Goal: Browse casually

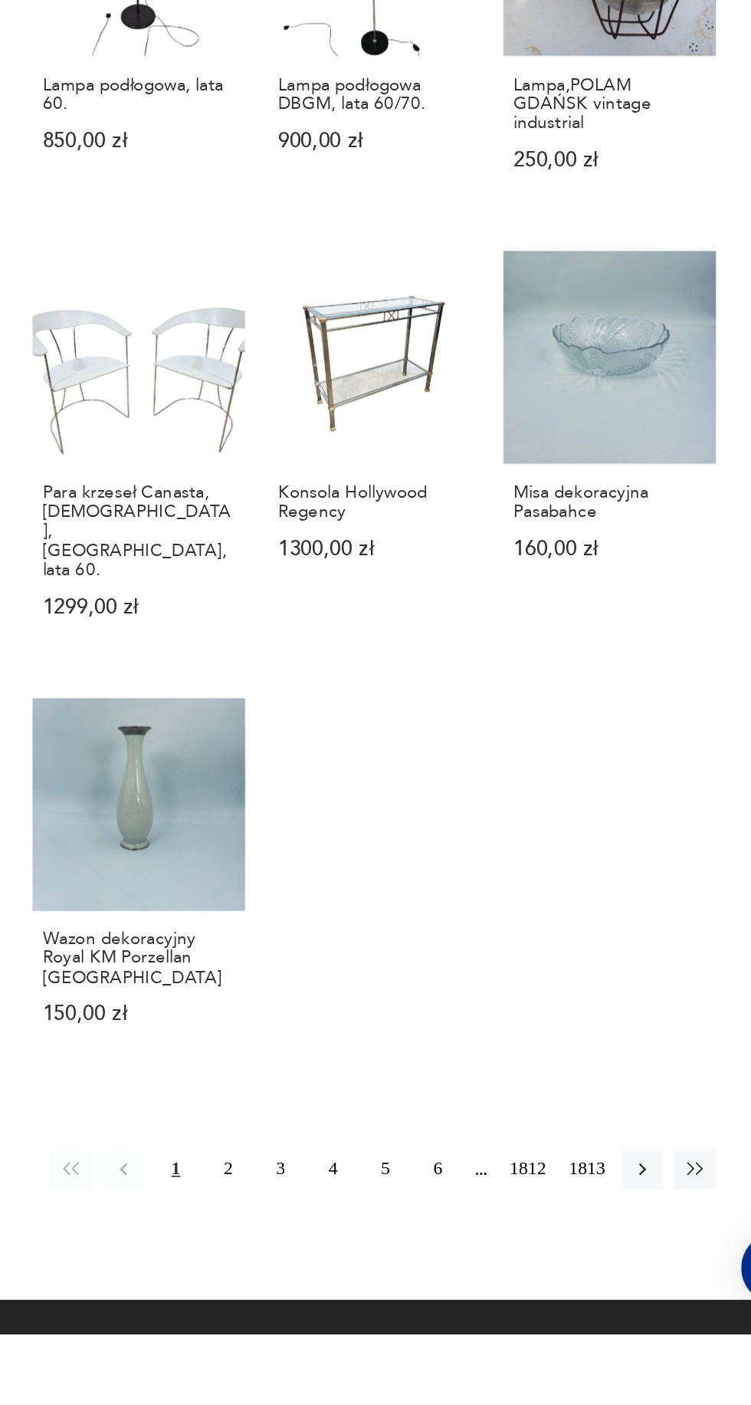
scroll to position [702, 0]
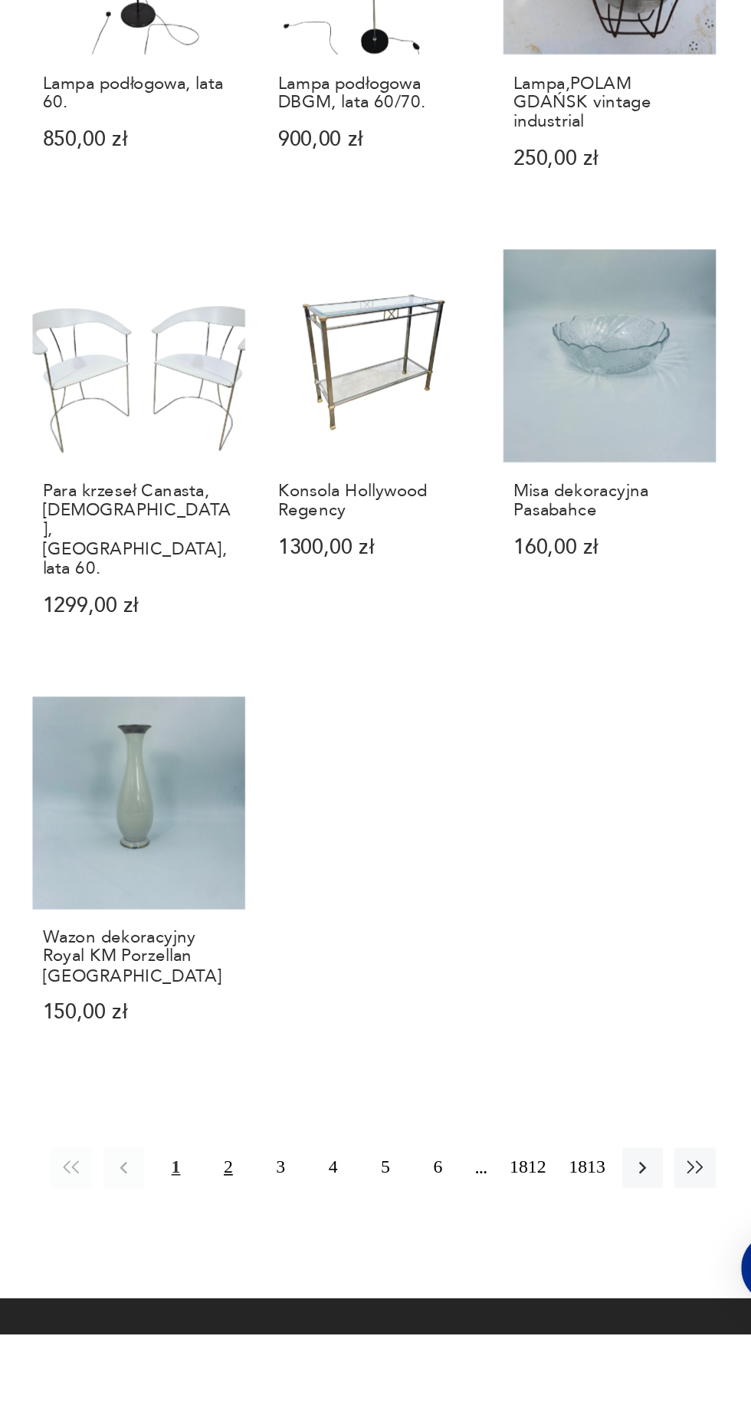
click at [395, 1292] on button "2" at bounding box center [388, 1304] width 25 height 25
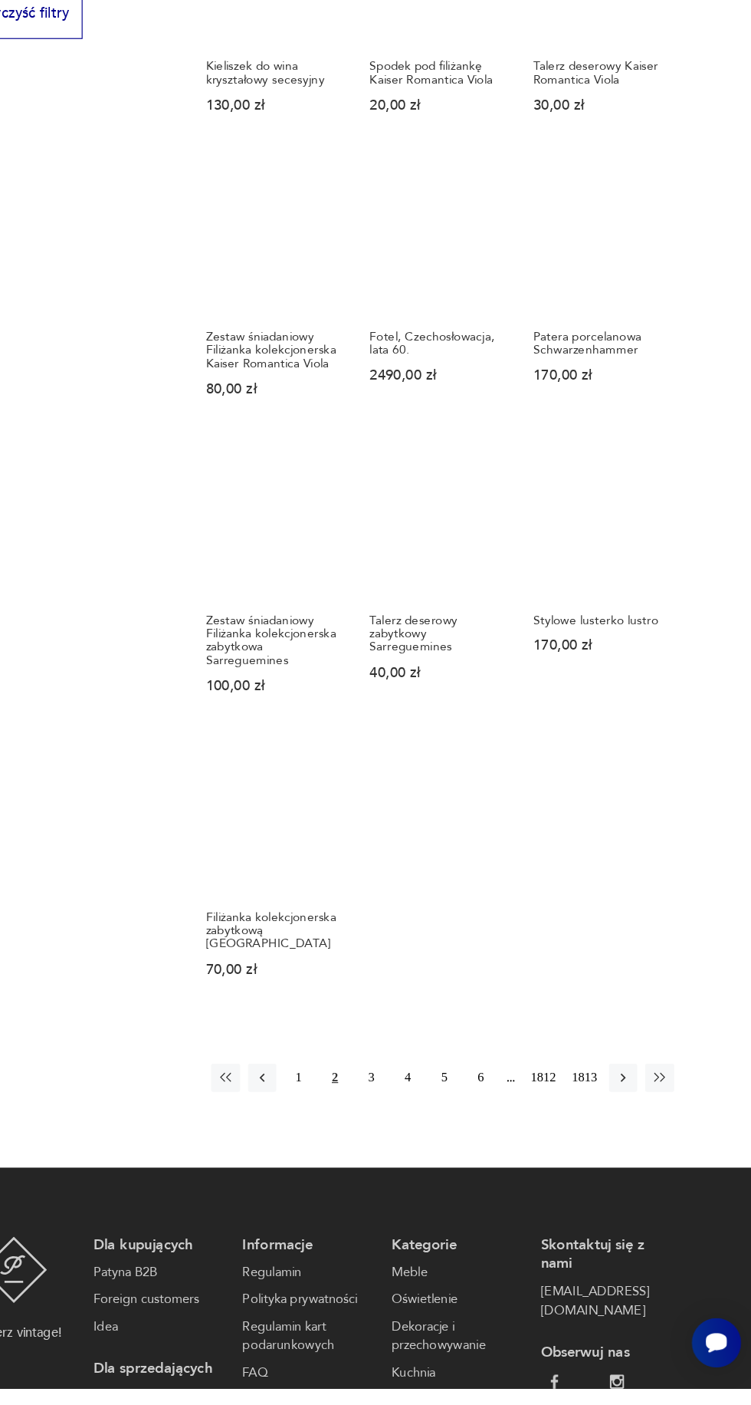
scroll to position [826, 0]
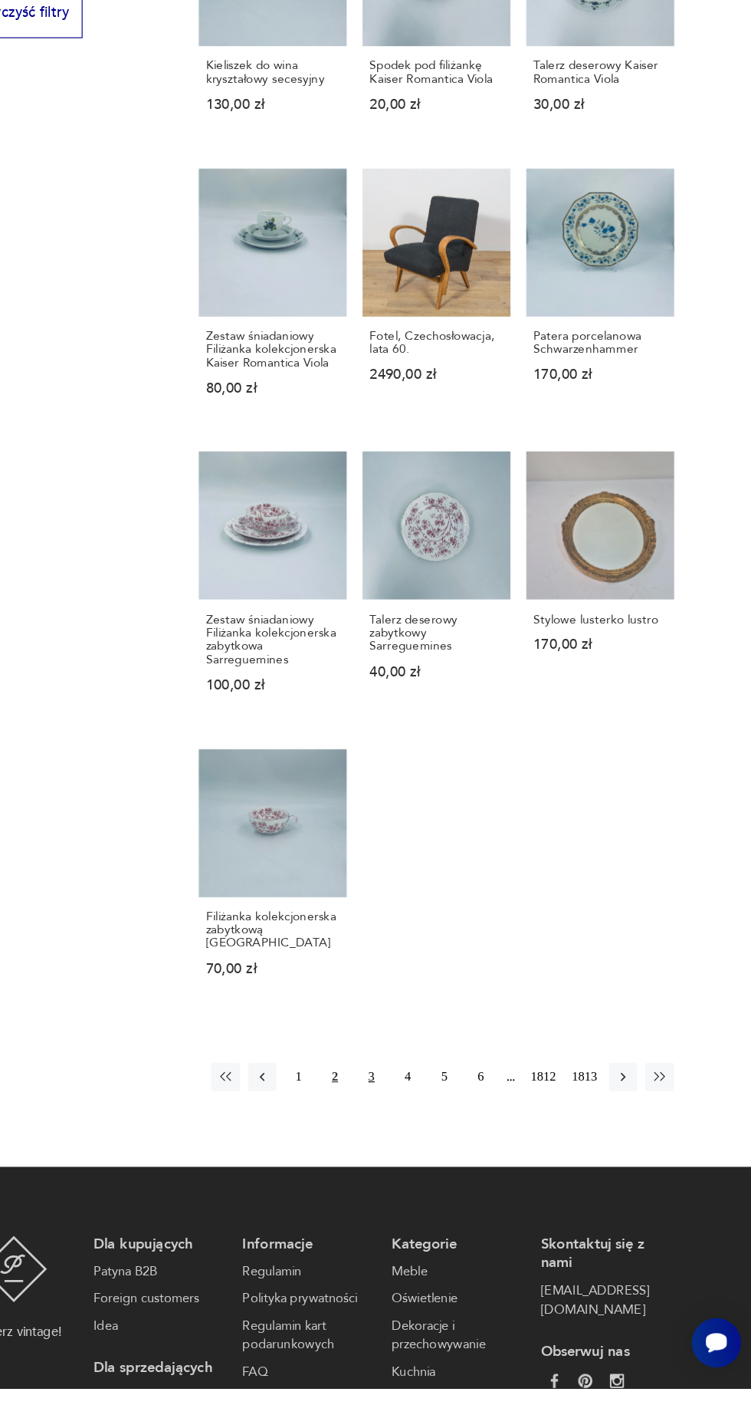
click at [414, 1121] on button "3" at bounding box center [420, 1133] width 25 height 25
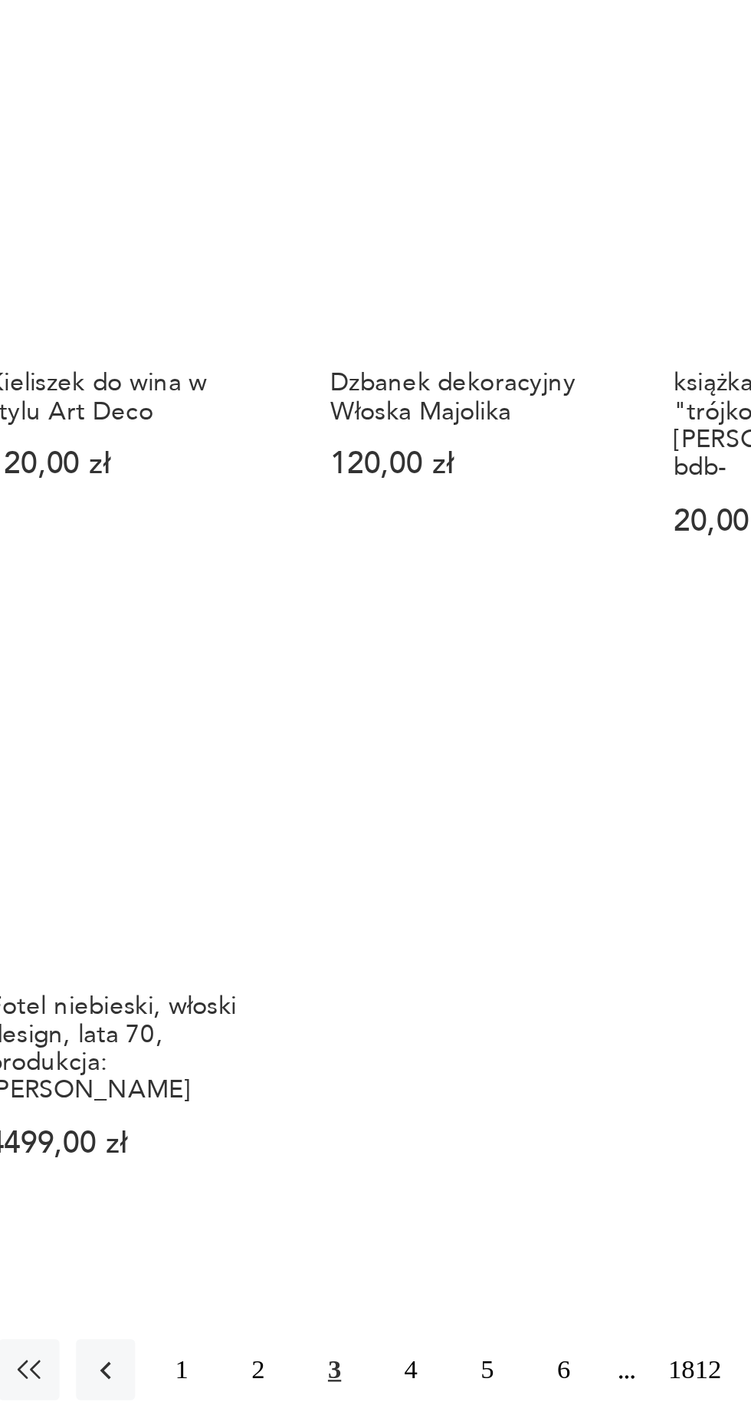
scroll to position [755, 0]
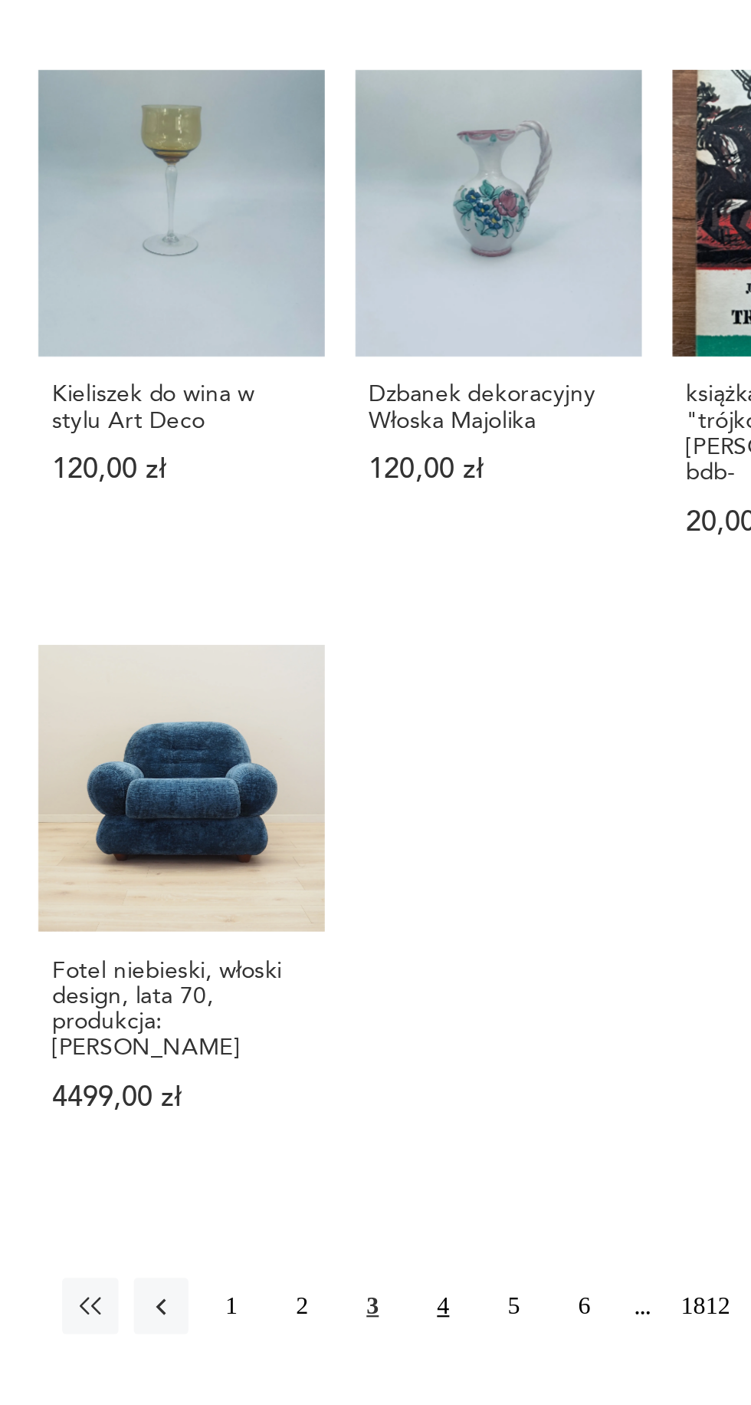
click at [447, 1226] on button "4" at bounding box center [451, 1238] width 25 height 25
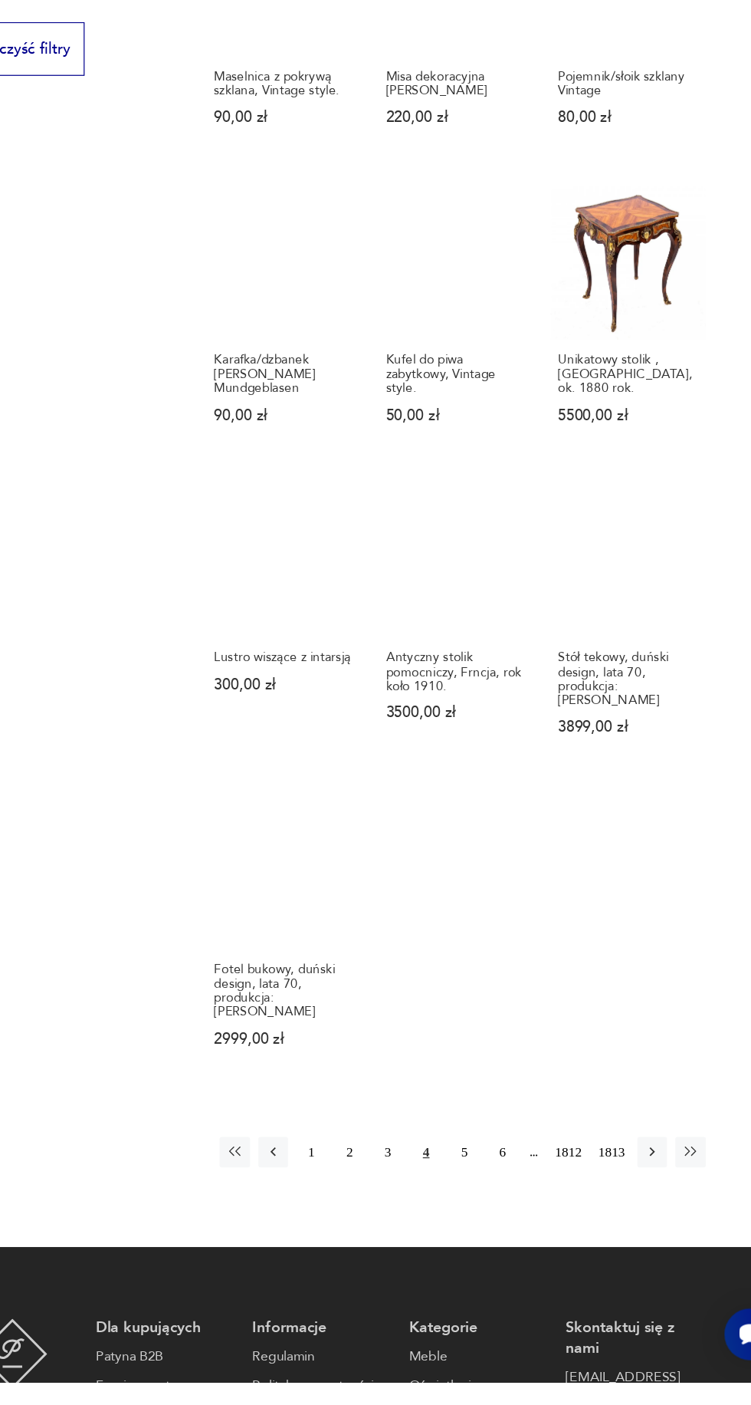
scroll to position [746, 0]
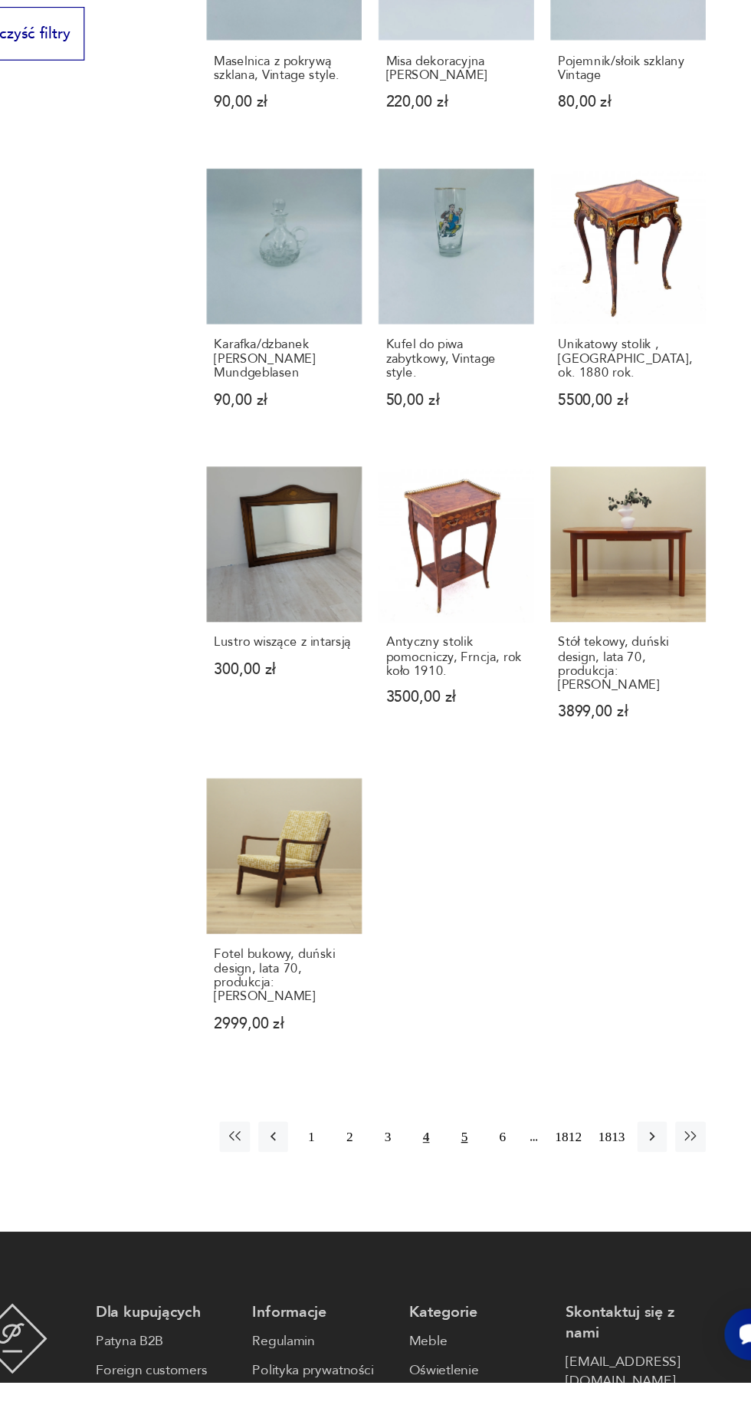
click at [478, 1188] on button "5" at bounding box center [484, 1200] width 25 height 25
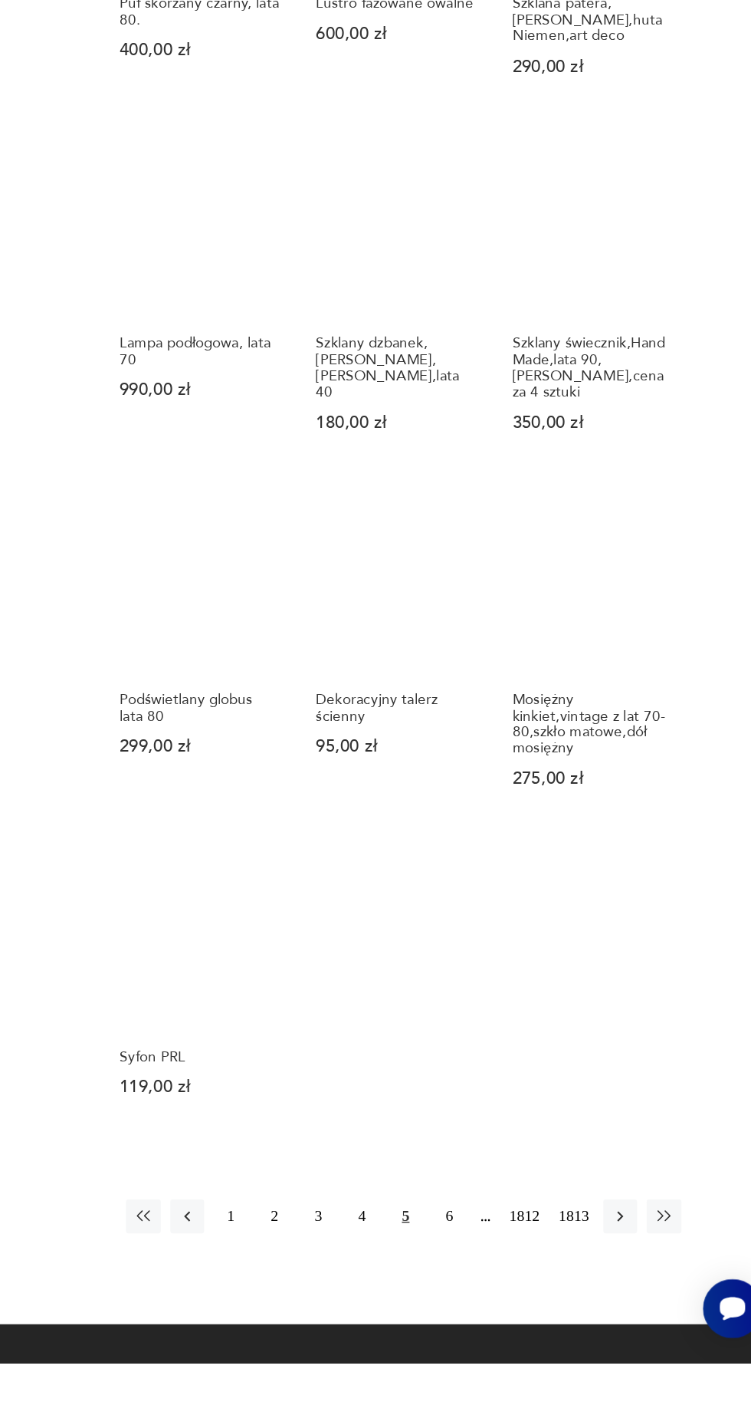
scroll to position [684, 0]
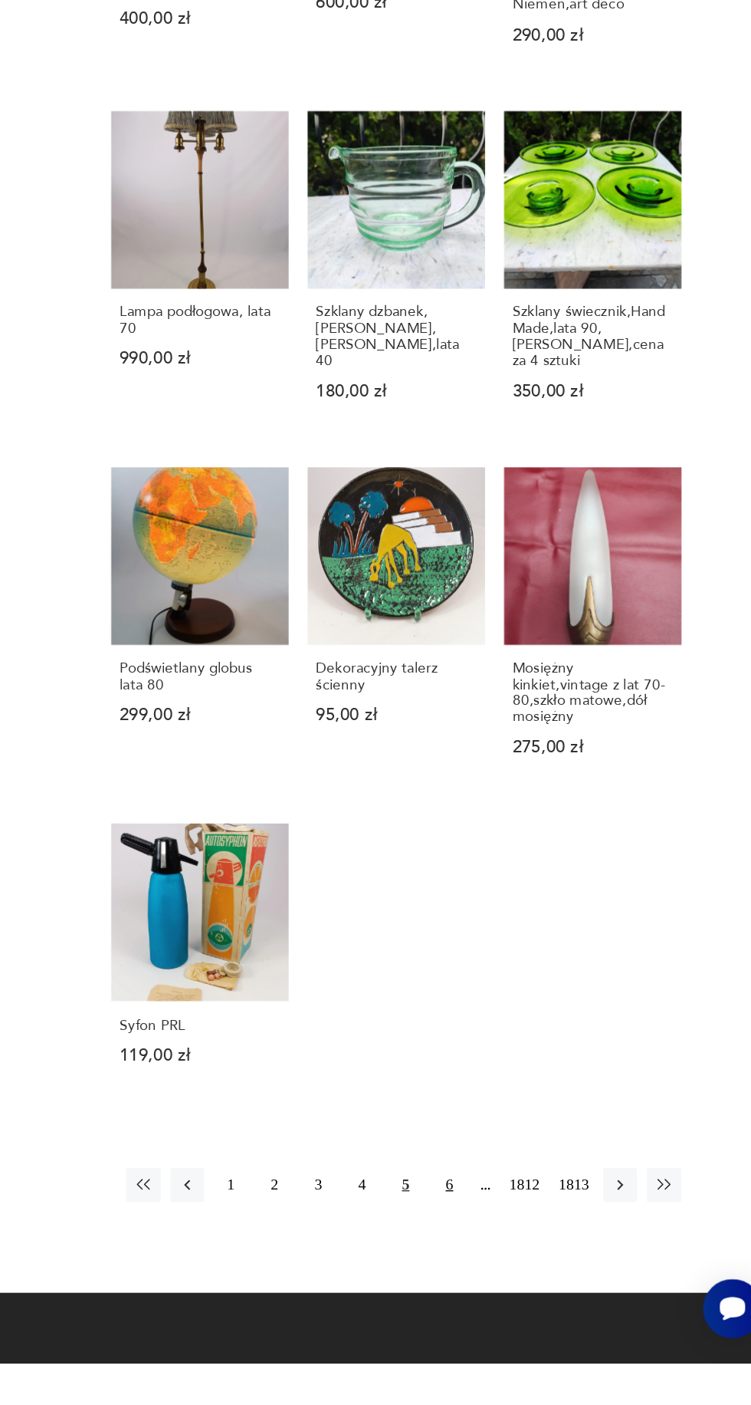
click at [509, 1263] on button "6" at bounding box center [515, 1275] width 25 height 25
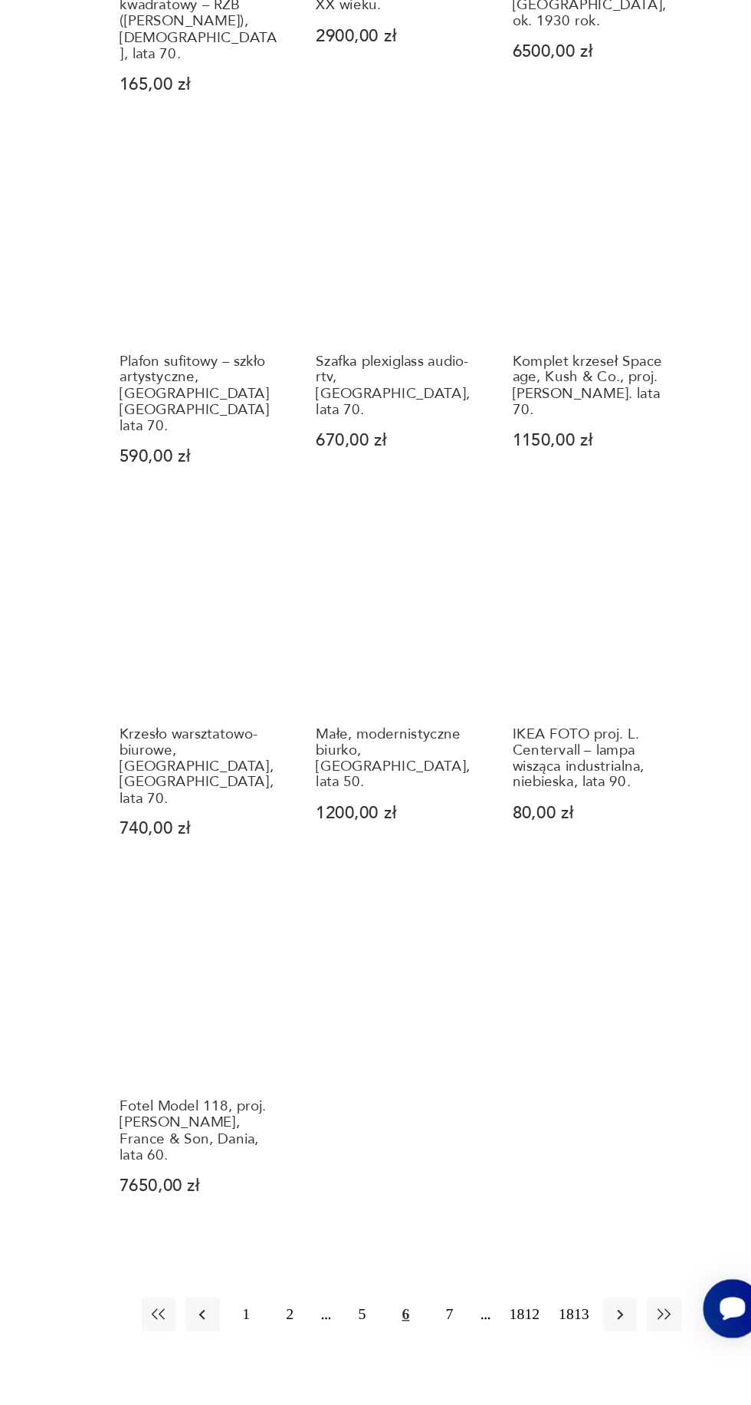
scroll to position [689, 0]
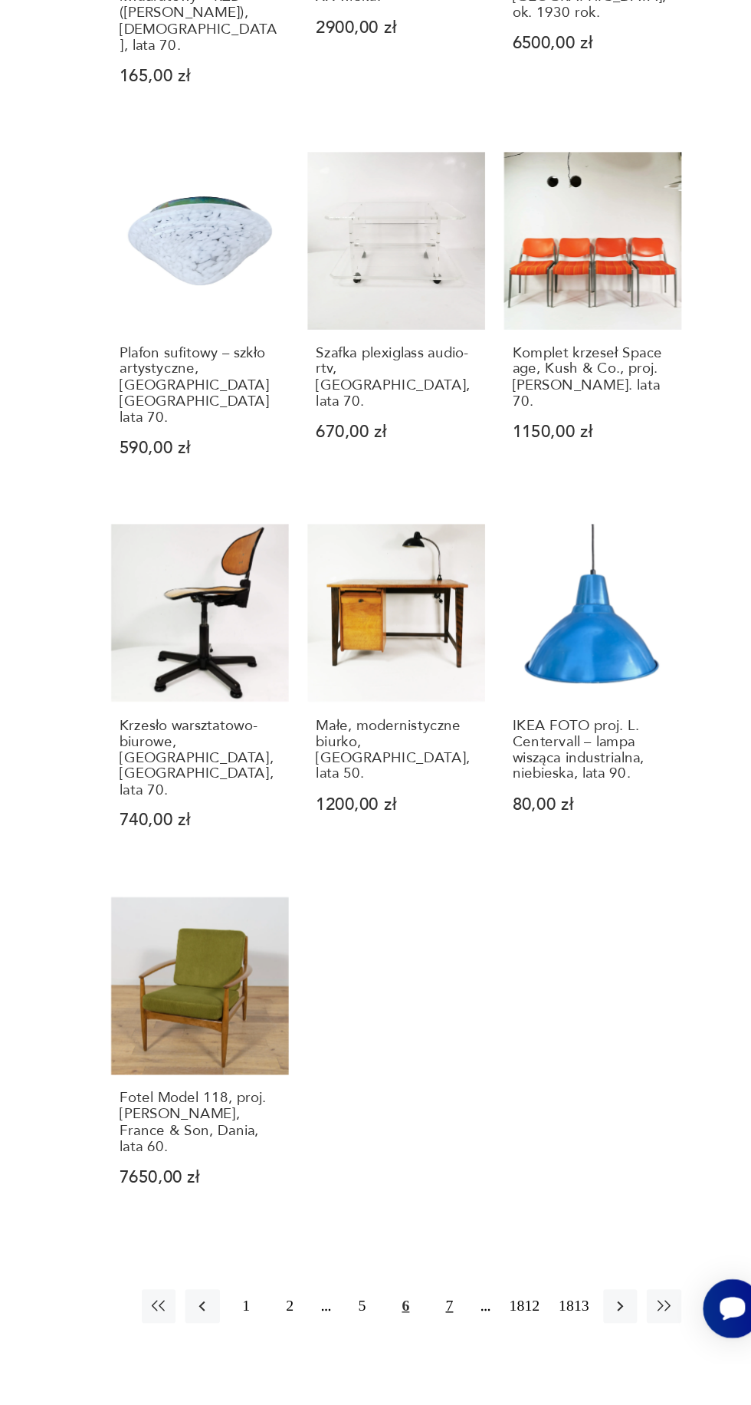
click at [509, 1351] on button "7" at bounding box center [515, 1363] width 25 height 25
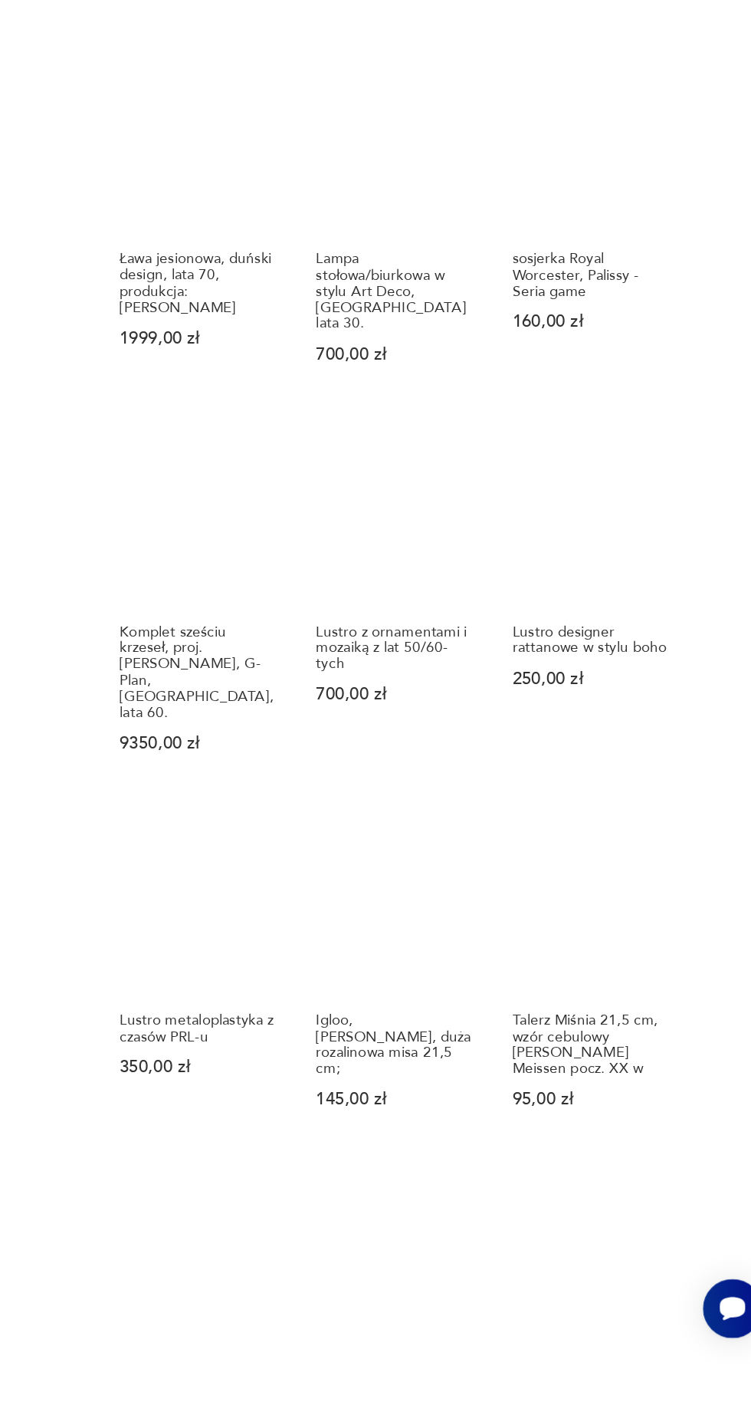
scroll to position [548, 0]
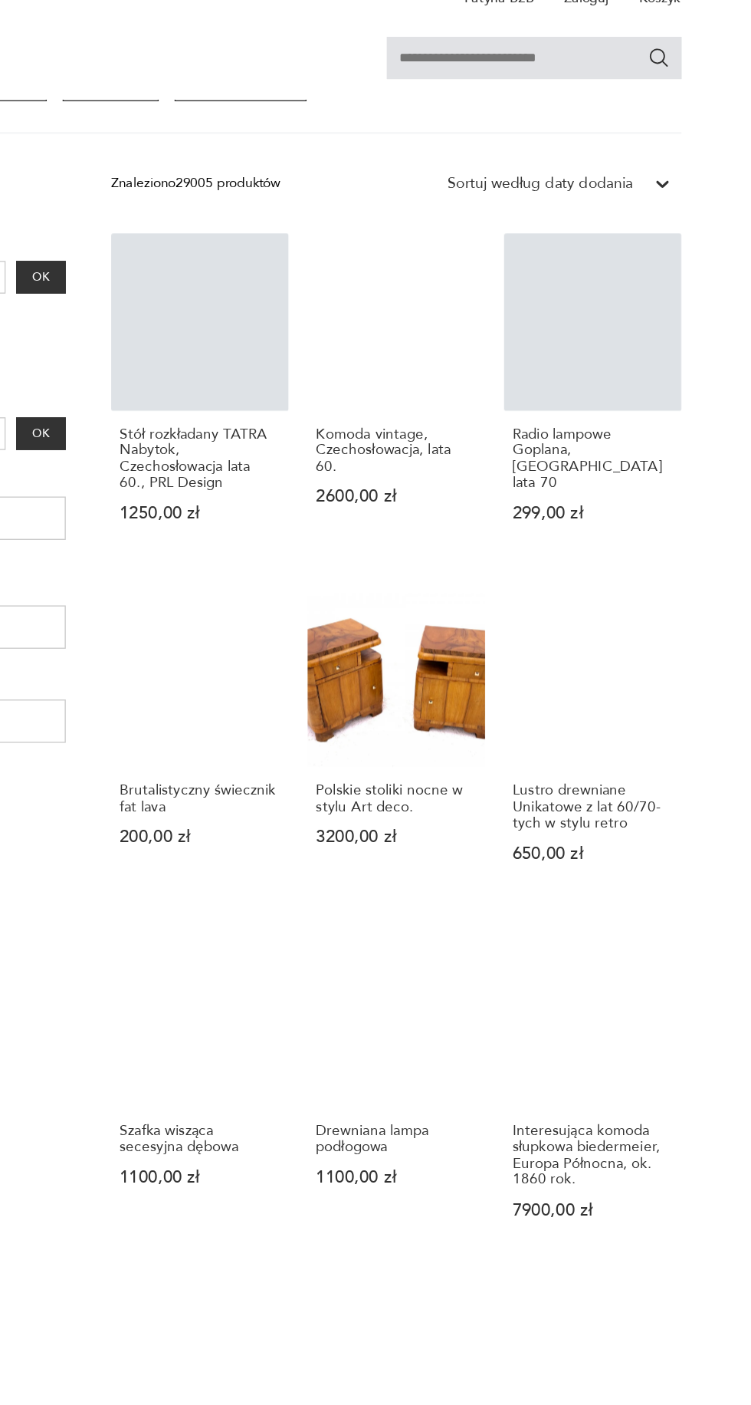
scroll to position [197, 0]
